Goal: Browse casually: Explore the website without a specific task or goal

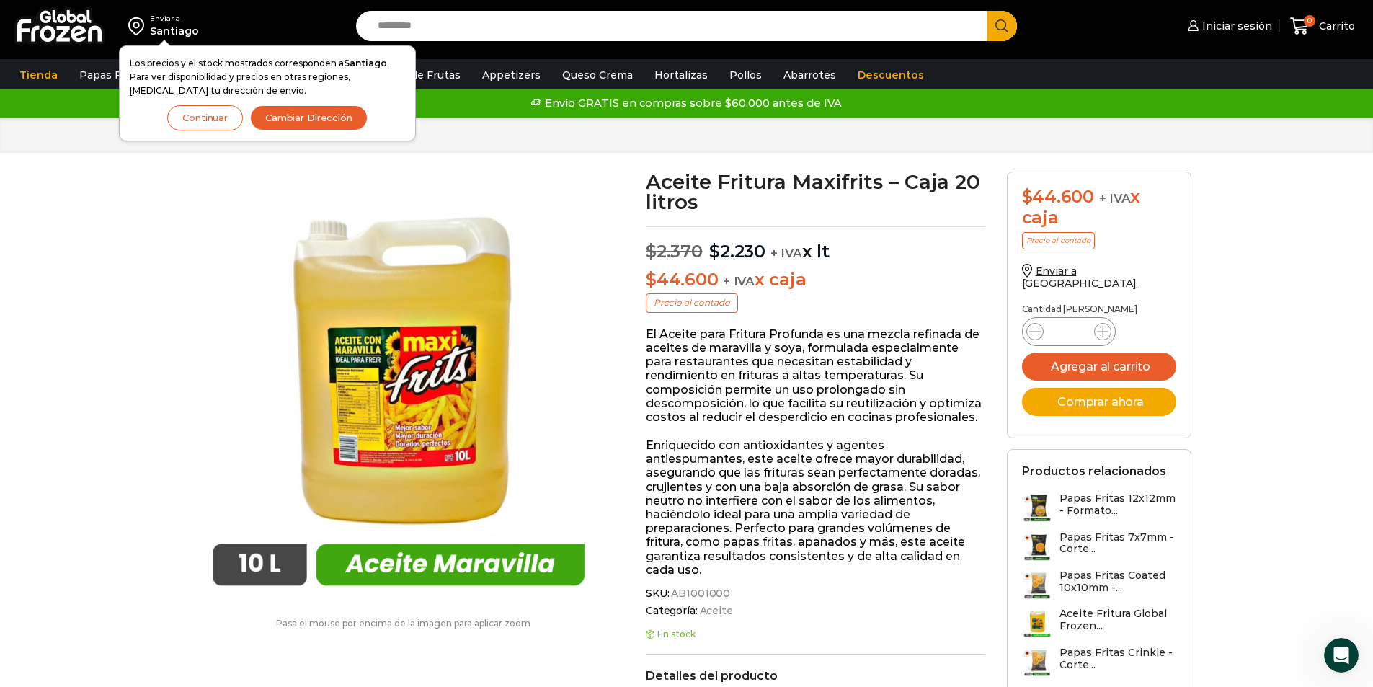
click at [207, 119] on button "Continuar" at bounding box center [205, 117] width 76 height 25
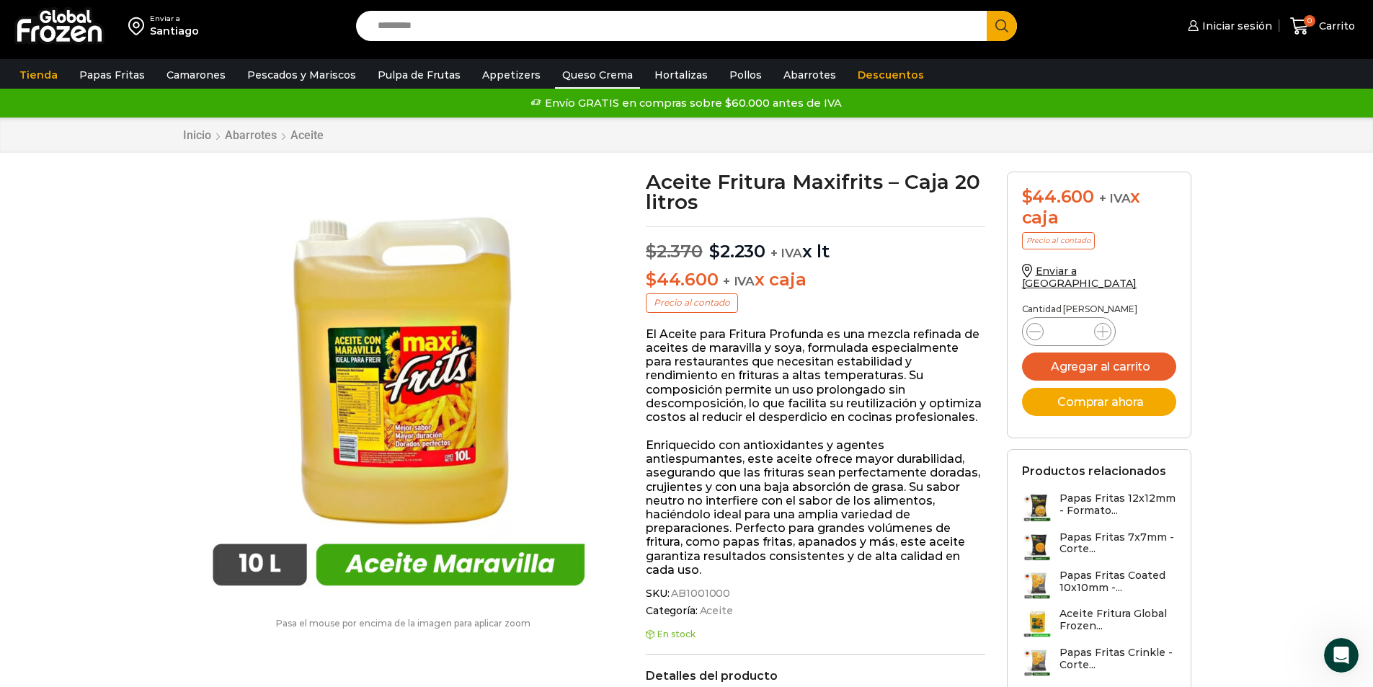
click at [585, 82] on link "Queso Crema" at bounding box center [597, 74] width 85 height 27
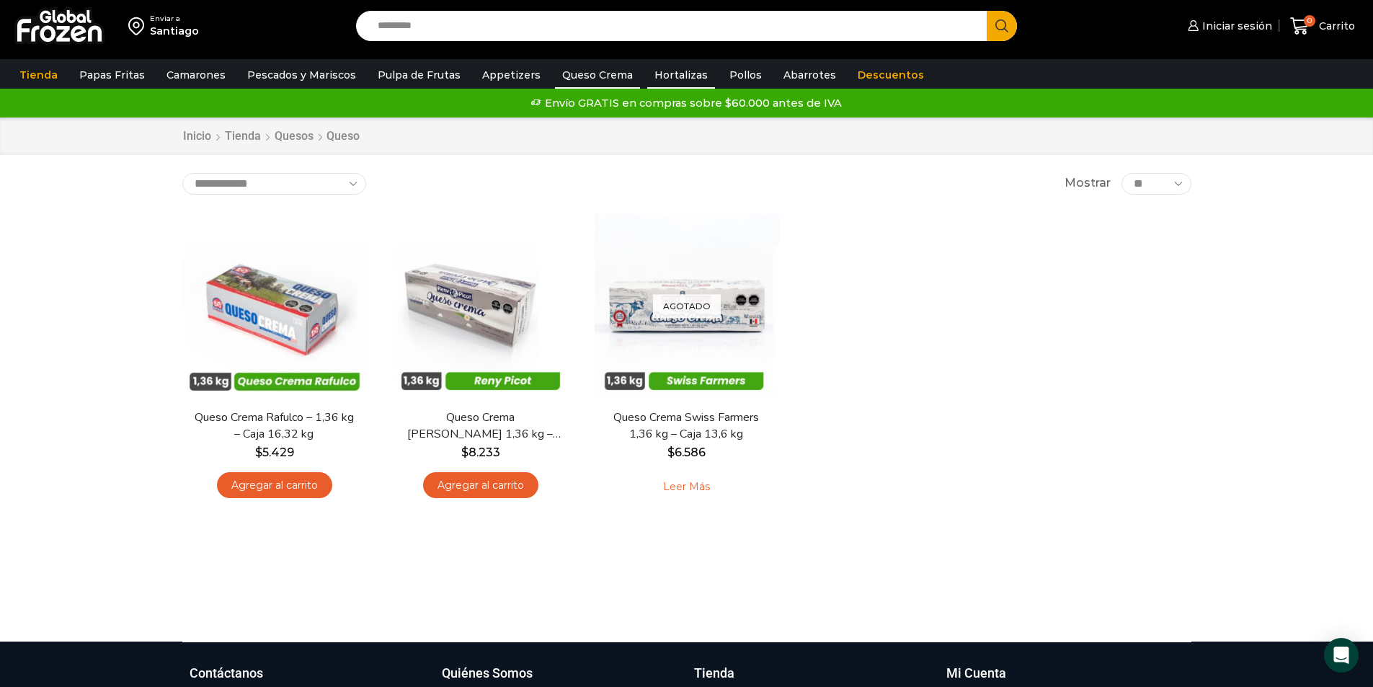
click at [649, 83] on link "Hortalizas" at bounding box center [681, 74] width 68 height 27
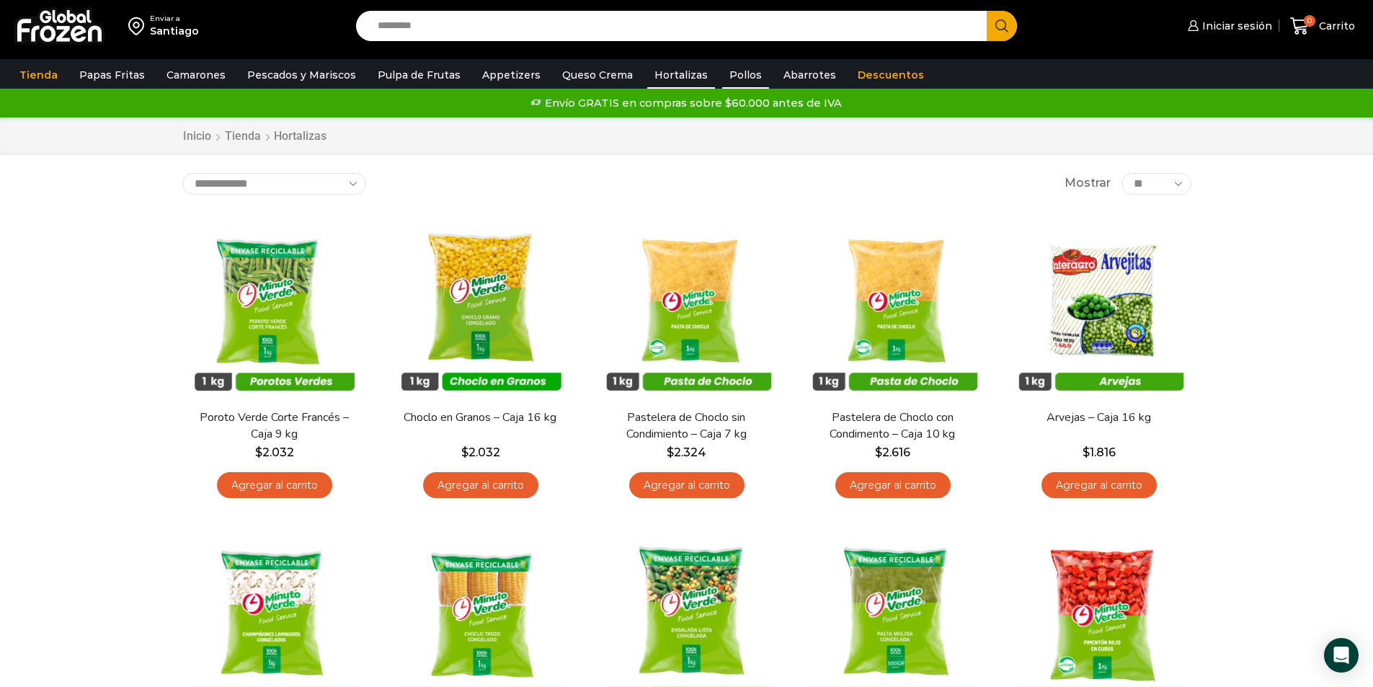
click at [741, 74] on link "Pollos" at bounding box center [745, 74] width 47 height 27
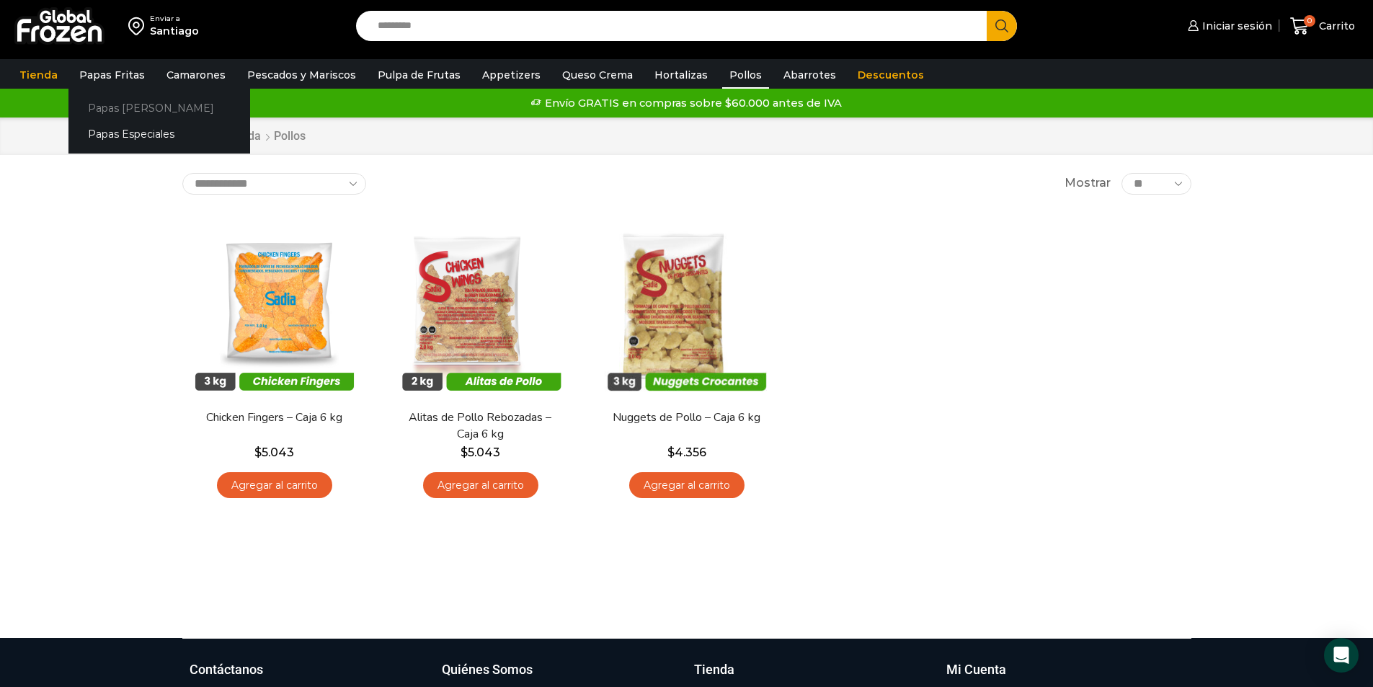
click at [108, 114] on link "Papas [PERSON_NAME]" at bounding box center [159, 107] width 182 height 27
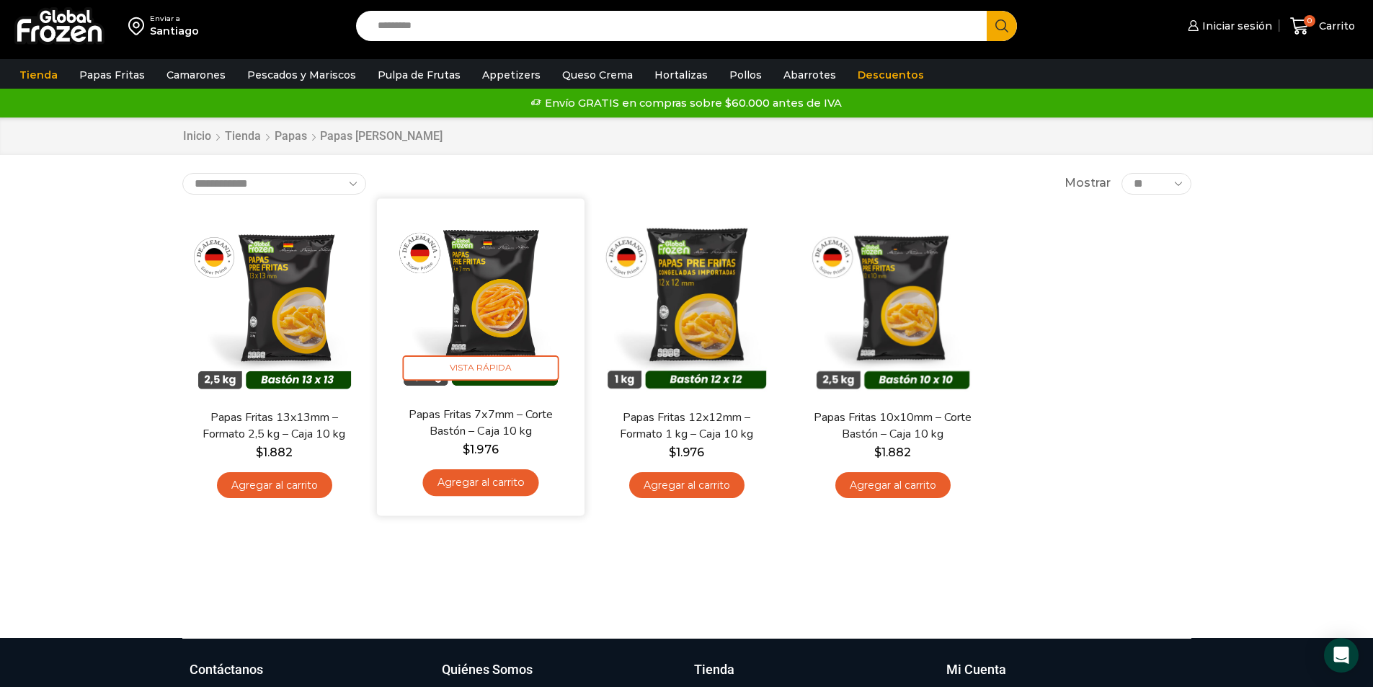
click at [523, 322] on img at bounding box center [481, 302] width 186 height 186
click at [498, 309] on img at bounding box center [481, 302] width 186 height 186
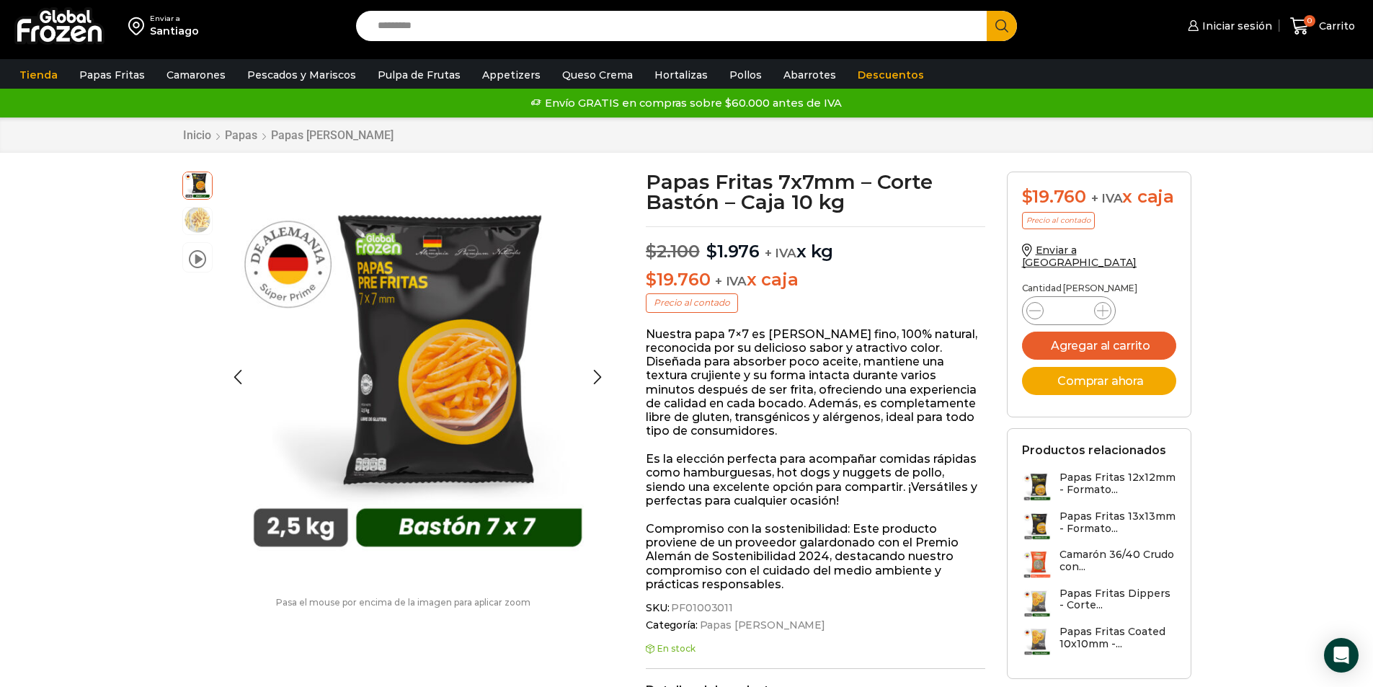
click at [192, 221] on img at bounding box center [197, 219] width 29 height 29
